Goal: Task Accomplishment & Management: Manage account settings

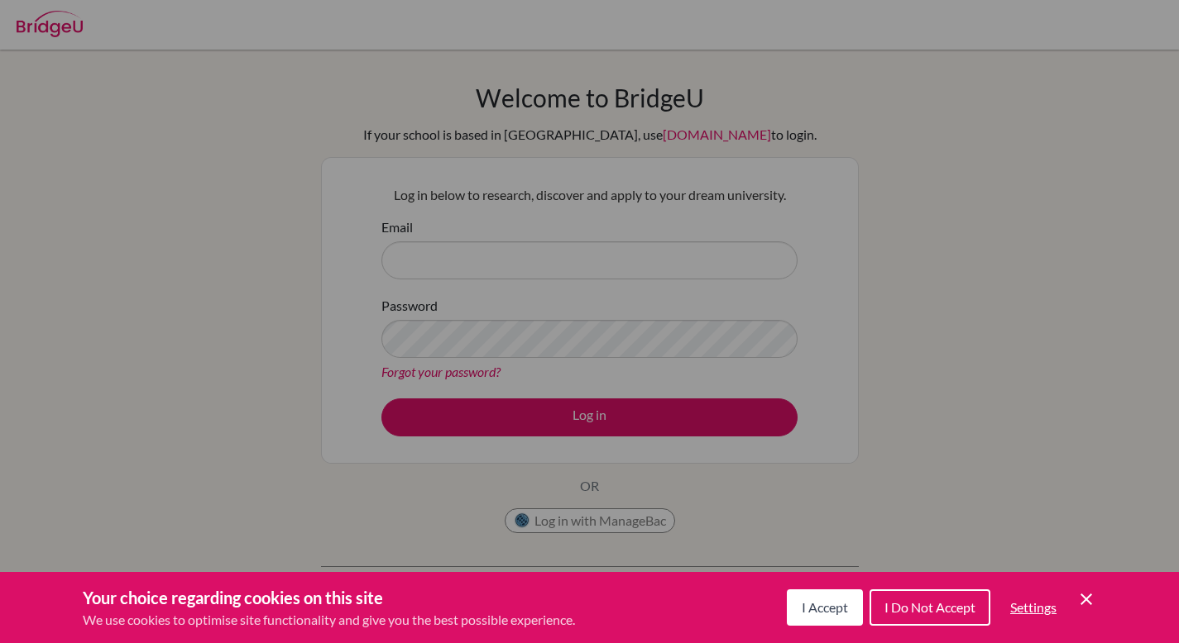
click at [1092, 604] on icon "Cookie Control Close Icon" at bounding box center [1086, 600] width 20 height 20
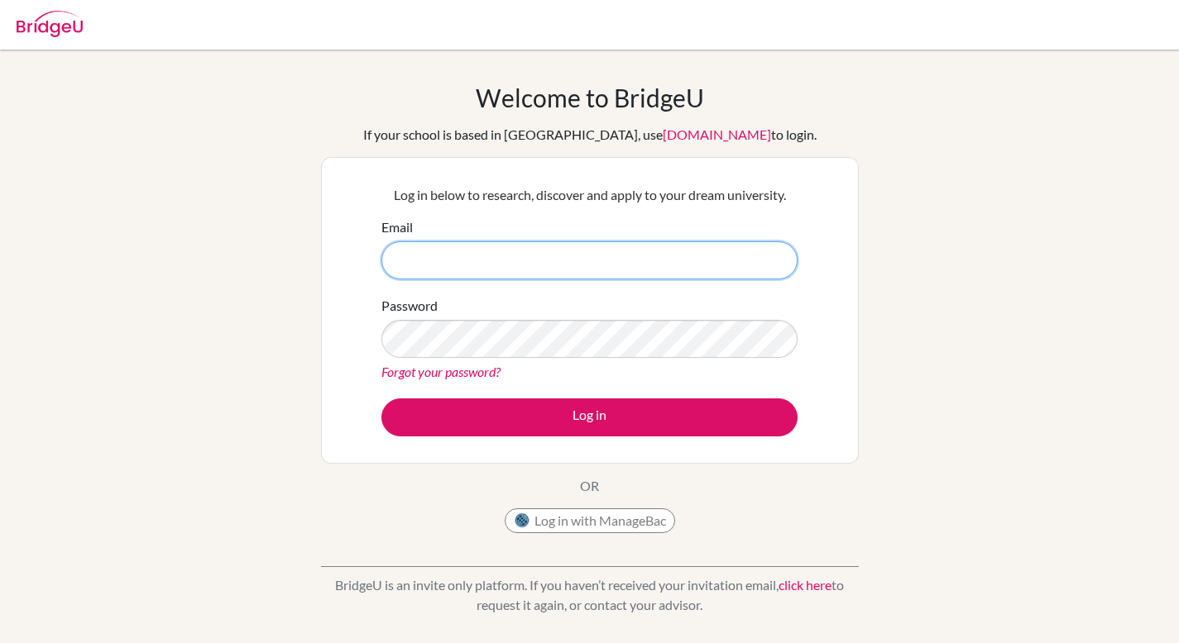
click at [502, 255] on input "Email" at bounding box center [589, 261] width 416 height 38
type input "junnys08@gmail.com"
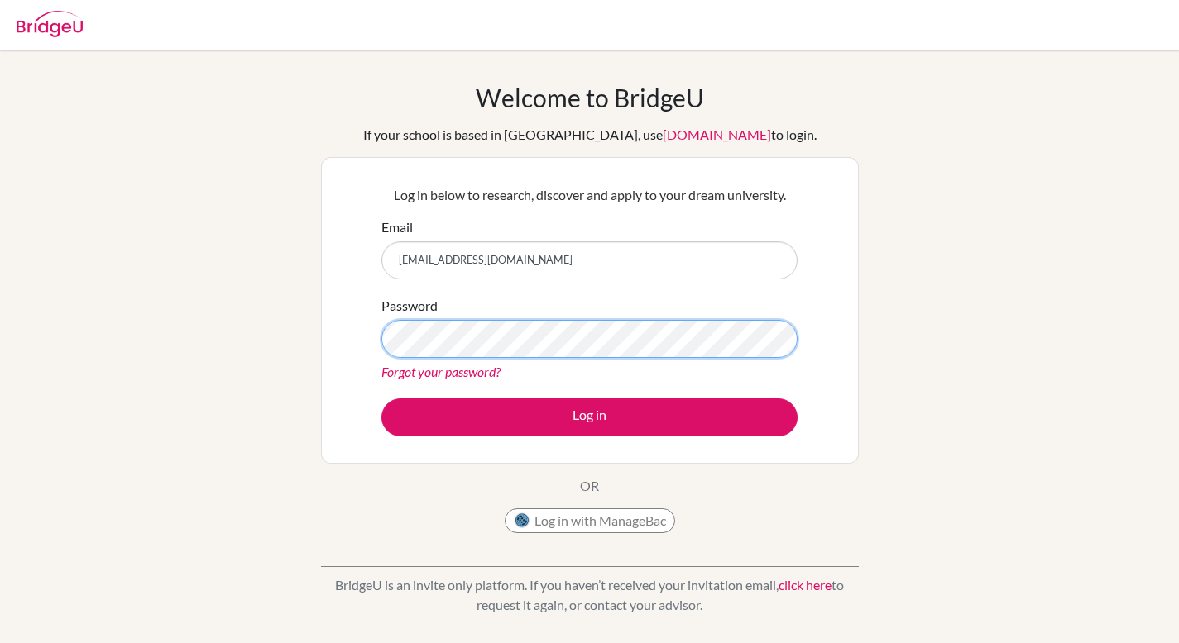
click at [381, 399] on button "Log in" at bounding box center [589, 418] width 416 height 38
click at [36, 31] on img at bounding box center [50, 24] width 66 height 26
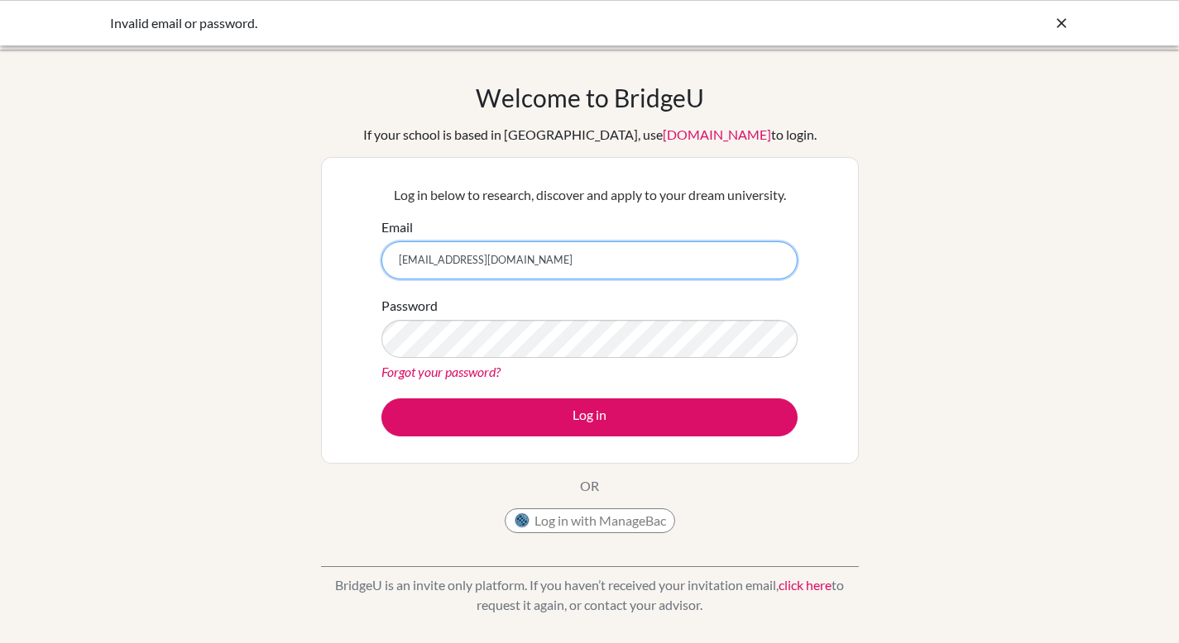
click at [426, 268] on input "[EMAIL_ADDRESS][DOMAIN_NAME]" at bounding box center [589, 261] width 416 height 38
click at [422, 265] on input "junnys08@gmail.com" at bounding box center [589, 261] width 416 height 38
type input "junyys08@gmail.com"
click at [381, 399] on button "Log in" at bounding box center [589, 418] width 416 height 38
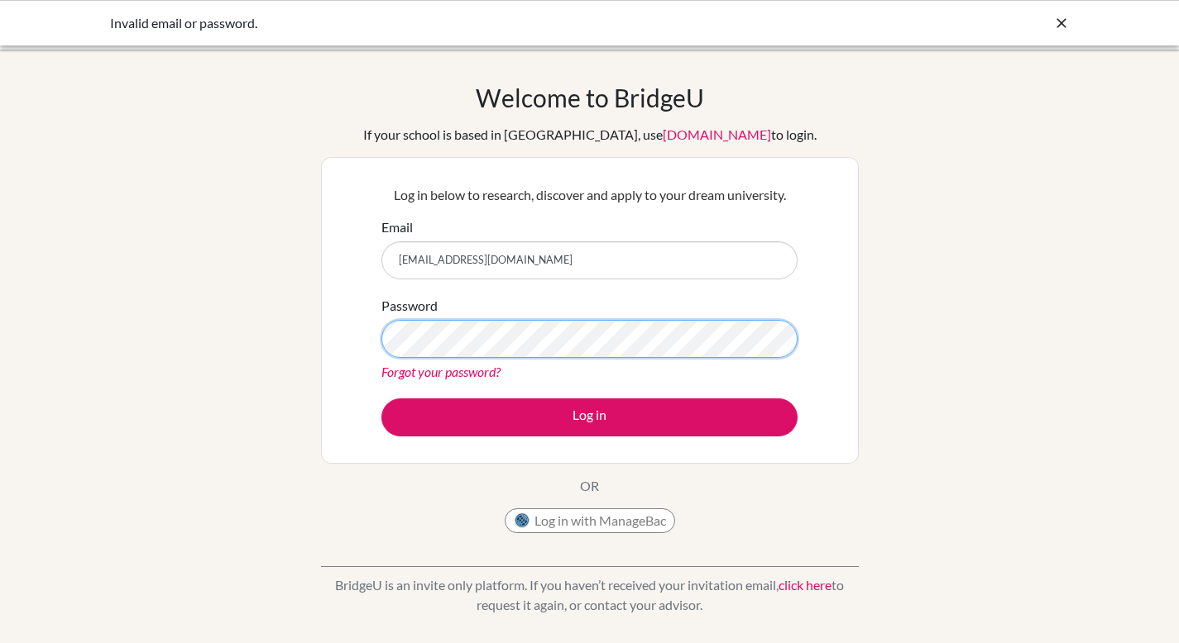
click at [381, 399] on button "Log in" at bounding box center [589, 418] width 416 height 38
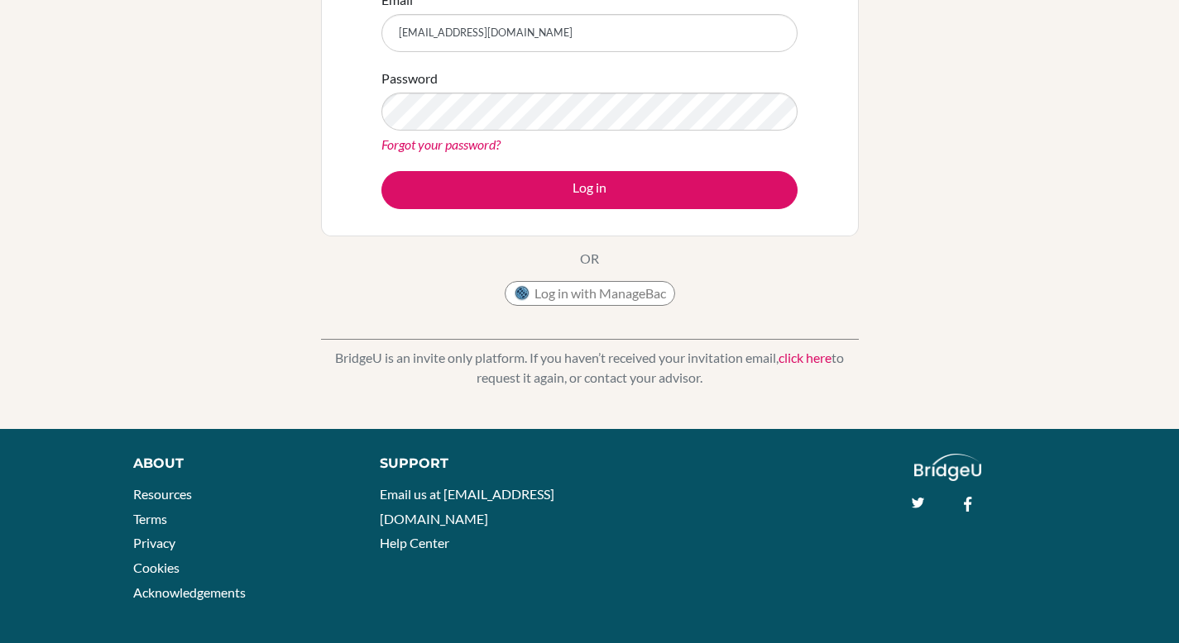
scroll to position [238, 0]
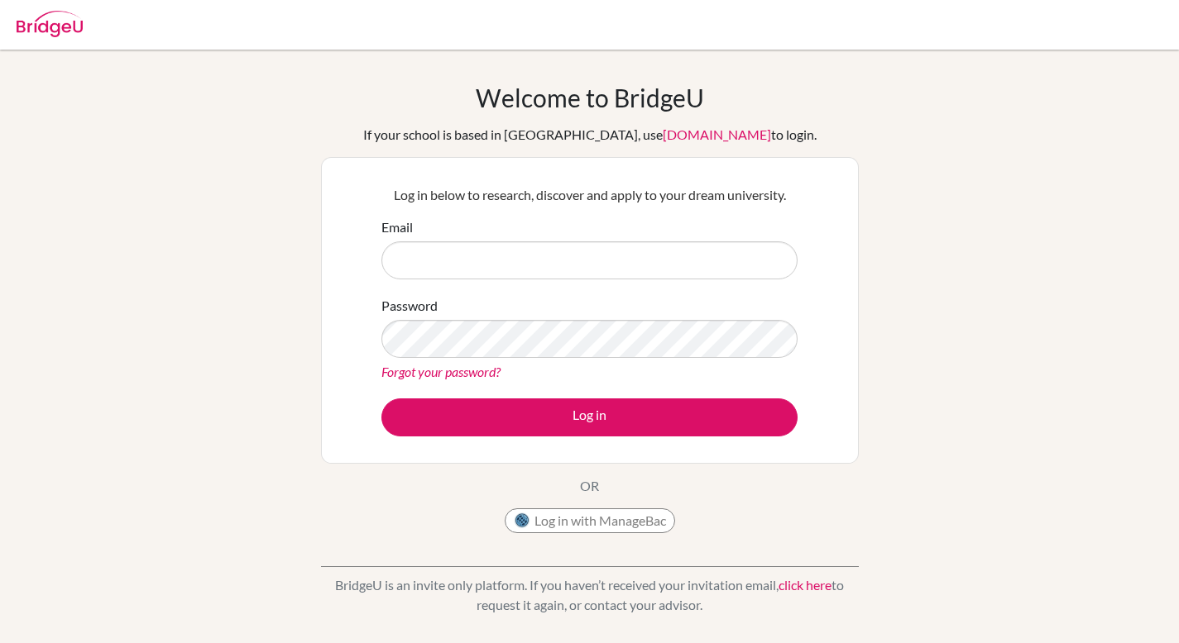
click at [36, 31] on img at bounding box center [50, 24] width 66 height 26
click at [751, 236] on div "Email" at bounding box center [589, 249] width 416 height 62
